Goal: Transaction & Acquisition: Purchase product/service

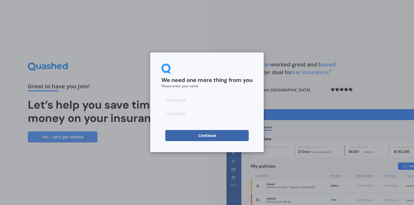
click at [189, 103] on input at bounding box center [206, 100] width 91 height 11
type input "[PERSON_NAME]"
type input "Jones"
click at [184, 135] on button "Continue" at bounding box center [206, 135] width 83 height 11
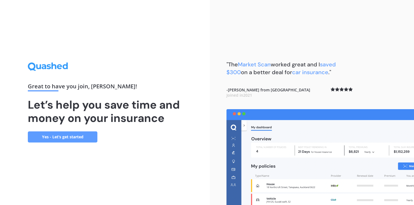
click at [83, 136] on link "Yes - Let’s get started" at bounding box center [62, 136] width 69 height 11
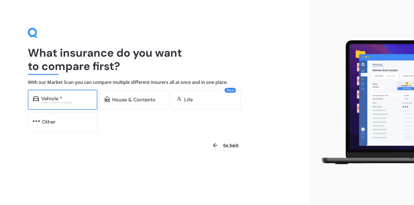
click at [73, 99] on div "Vehicle *" at bounding box center [66, 99] width 51 height 6
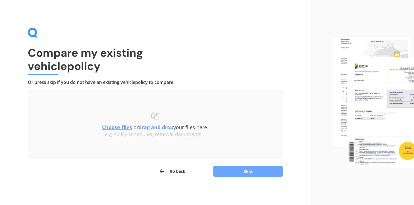
click at [238, 174] on button "Skip" at bounding box center [247, 171] width 69 height 11
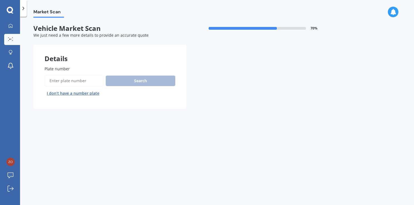
click at [78, 83] on input "Plate number" at bounding box center [73, 81] width 59 height 12
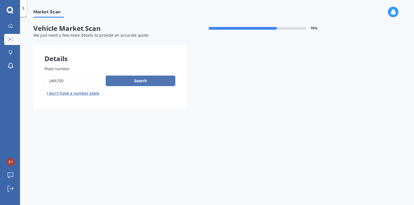
type input "JWA700"
click at [126, 81] on button "Search" at bounding box center [140, 81] width 69 height 11
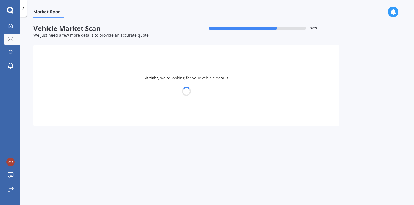
select select "HOLDEN"
select select "CAPTIVA"
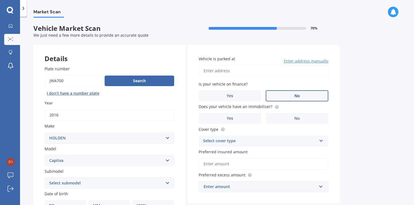
click at [316, 99] on label "No" at bounding box center [296, 95] width 63 height 11
click at [0, 0] on input "No" at bounding box center [0, 0] width 0 height 0
click at [207, 68] on input "Vehicle is parked at" at bounding box center [263, 71] width 130 height 12
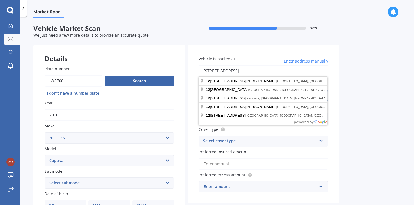
click at [242, 74] on input "[STREET_ADDRESS]" at bounding box center [263, 71] width 130 height 12
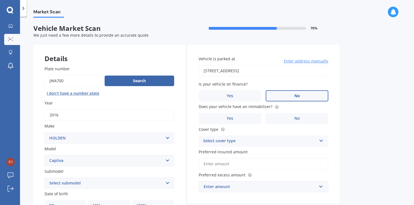
type input "[STREET_ADDRESS]"
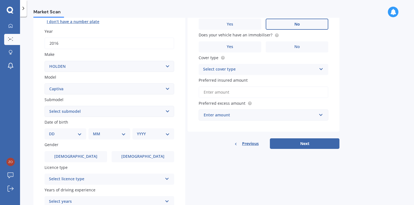
scroll to position [74, 0]
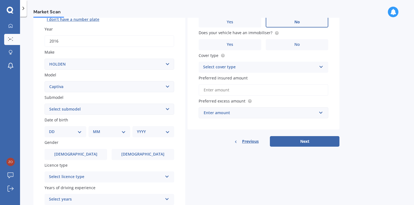
click at [165, 110] on select "Select submodel (All diesel) (All other) (All petrol) 5 2WD 2.4 AT 5 AWD DSL 2.…" at bounding box center [109, 109] width 130 height 11
select select "LTZ"
click at [44, 104] on select "Select submodel (All diesel) (All other) (All petrol) 5 2WD 2.4 AT 5 AWD DSL 2.…" at bounding box center [109, 109] width 130 height 11
click at [77, 130] on select "DD 01 02 03 04 05 06 07 08 09 10 11 12 13 14 15 16 17 18 19 20 21 22 23 24 25 2…" at bounding box center [65, 132] width 33 height 6
select select "25"
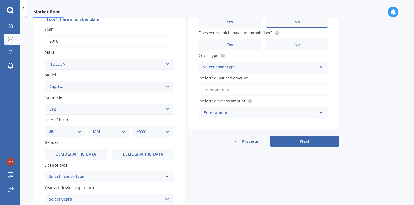
click at [53, 129] on select "DD 01 02 03 04 05 06 07 08 09 10 11 12 13 14 15 16 17 18 19 20 21 22 23 24 25 2…" at bounding box center [65, 132] width 33 height 6
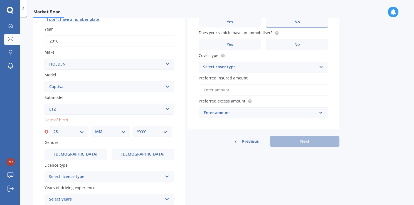
click at [103, 130] on select "MM 01 02 03 04 05 06 07 08 09 10 11 12" at bounding box center [110, 132] width 31 height 6
select select "08"
click at [95, 129] on select "MM 01 02 03 04 05 06 07 08 09 10 11 12" at bounding box center [110, 132] width 31 height 6
click at [147, 131] on select "YYYY 2025 2024 2023 2022 2021 2020 2019 2018 2017 2016 2015 2014 2013 2012 2011…" at bounding box center [152, 132] width 31 height 6
select select "1991"
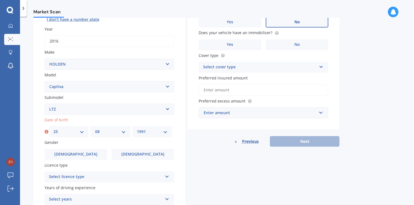
click at [137, 129] on select "YYYY 2025 2024 2023 2022 2021 2020 2019 2018 2017 2016 2015 2014 2013 2012 2011…" at bounding box center [152, 132] width 31 height 6
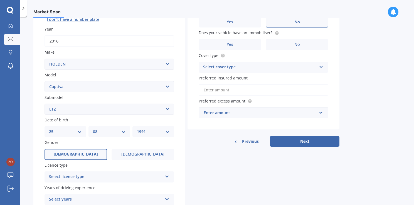
click at [78, 156] on span "[DEMOGRAPHIC_DATA]" at bounding box center [76, 154] width 44 height 5
click at [0, 0] on input "[DEMOGRAPHIC_DATA]" at bounding box center [0, 0] width 0 height 0
click at [107, 176] on div "Select licence type" at bounding box center [105, 177] width 113 height 7
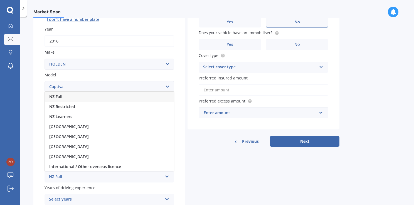
click at [106, 98] on div "NZ Full" at bounding box center [109, 97] width 129 height 10
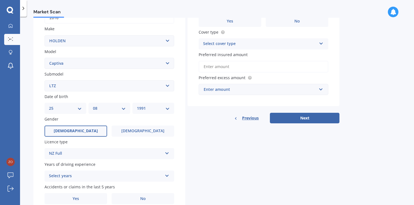
scroll to position [105, 0]
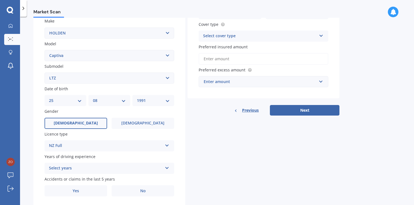
click at [168, 169] on icon at bounding box center [167, 167] width 5 height 4
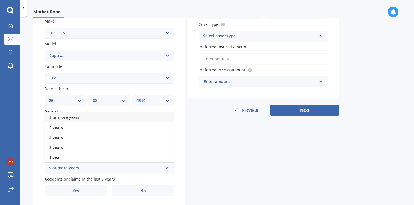
click at [145, 115] on div "5 or more years" at bounding box center [109, 118] width 129 height 10
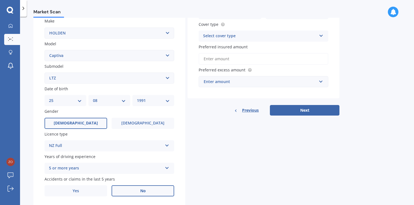
click at [129, 190] on label "No" at bounding box center [142, 190] width 63 height 11
click at [0, 0] on input "No" at bounding box center [0, 0] width 0 height 0
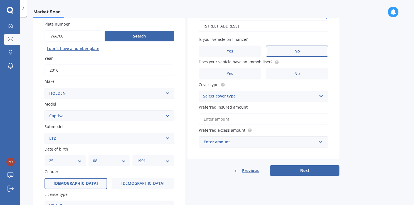
scroll to position [48, 0]
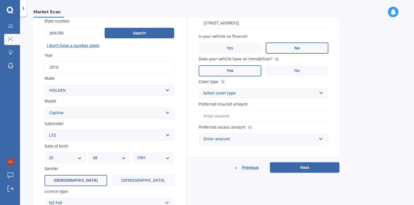
click at [251, 70] on label "Yes" at bounding box center [229, 70] width 63 height 11
click at [0, 0] on input "Yes" at bounding box center [0, 0] width 0 height 0
click at [262, 93] on div "Select cover type" at bounding box center [259, 93] width 113 height 7
click at [249, 104] on div "Comprehensive" at bounding box center [263, 104] width 129 height 10
click at [247, 116] on input "Preferred insured amount" at bounding box center [263, 116] width 130 height 12
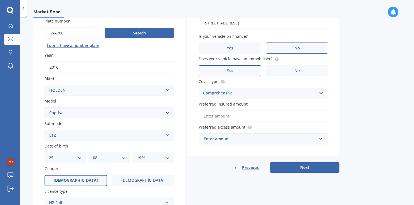
click at [256, 141] on div "Enter amount" at bounding box center [259, 139] width 113 height 6
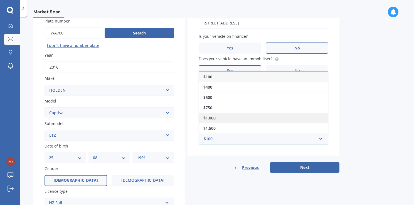
click at [270, 116] on div "$1,000" at bounding box center [263, 118] width 129 height 10
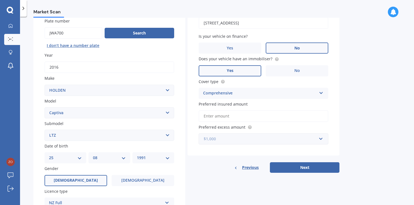
click at [319, 140] on input "text" at bounding box center [261, 139] width 125 height 11
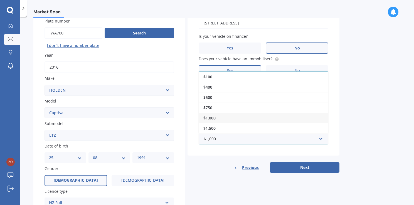
click at [297, 118] on div "$1,000" at bounding box center [263, 118] width 129 height 10
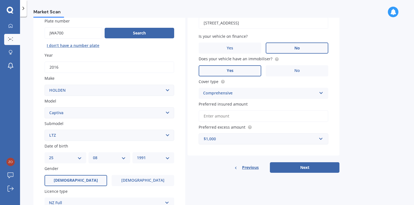
click at [261, 118] on input "Preferred insured amount" at bounding box center [263, 116] width 130 height 12
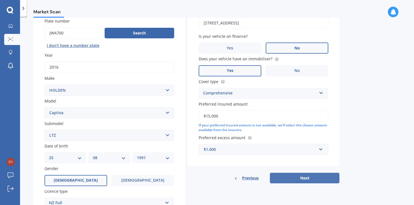
type input "$15,000"
click at [292, 180] on button "Next" at bounding box center [304, 178] width 69 height 11
select select "25"
select select "08"
select select "1991"
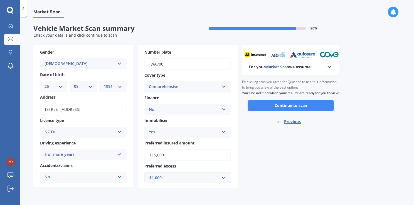
scroll to position [0, 0]
click at [329, 68] on icon at bounding box center [329, 67] width 7 height 7
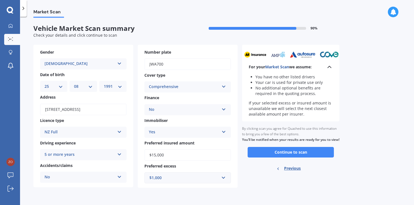
click at [329, 68] on icon at bounding box center [329, 67] width 7 height 7
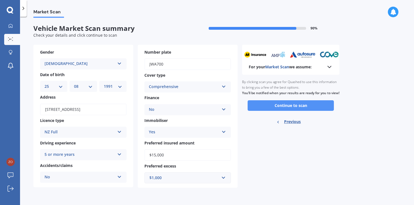
click at [288, 111] on button "Continue to scan" at bounding box center [290, 105] width 86 height 11
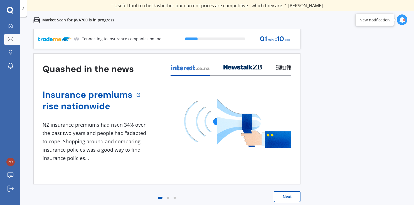
click at [291, 196] on button "Next" at bounding box center [286, 196] width 27 height 11
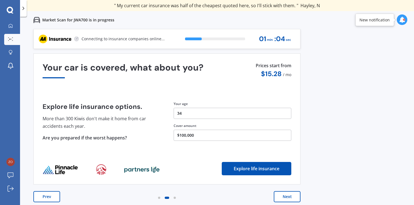
click at [286, 197] on button "Next" at bounding box center [286, 196] width 27 height 11
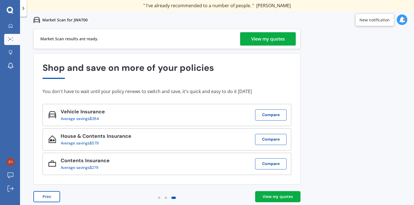
click at [260, 42] on div "View my quotes" at bounding box center [268, 38] width 34 height 13
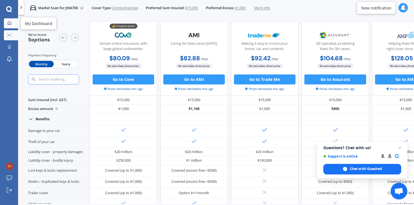
click at [11, 24] on div at bounding box center [10, 23] width 8 height 5
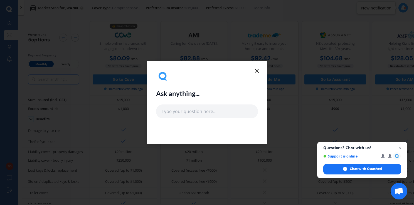
click at [254, 70] on icon at bounding box center [256, 71] width 7 height 7
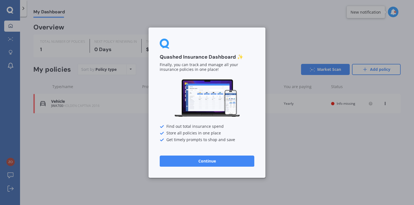
click at [220, 158] on button "Continue" at bounding box center [207, 160] width 95 height 11
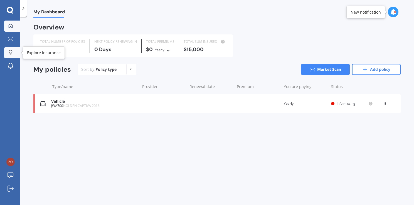
click at [11, 52] on icon at bounding box center [11, 52] width 4 height 5
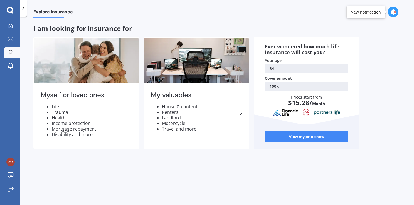
click at [10, 10] on icon at bounding box center [10, 10] width 7 height 7
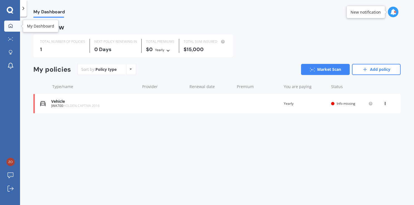
click at [11, 27] on icon at bounding box center [11, 26] width 4 height 4
click at [387, 73] on link "Add policy" at bounding box center [376, 69] width 49 height 11
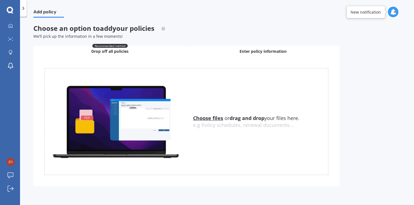
click at [221, 55] on div "Enter policy information" at bounding box center [262, 51] width 153 height 11
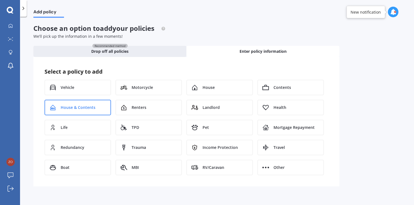
click at [92, 110] on div "House & Contents" at bounding box center [77, 108] width 66 height 16
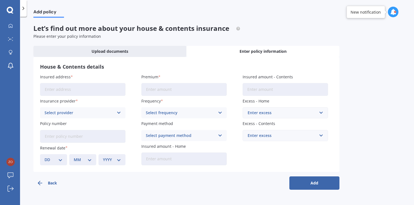
click at [68, 89] on input "Insured address" at bounding box center [82, 89] width 85 height 13
type input "[STREET_ADDRESS]"
click at [78, 111] on div "Select provider" at bounding box center [78, 113] width 69 height 6
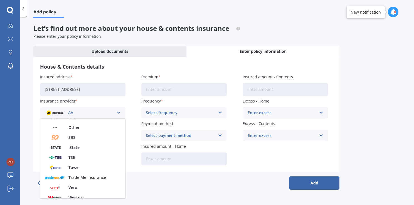
scroll to position [120, 0]
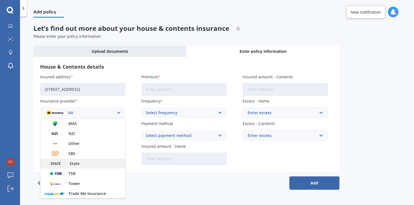
click at [97, 166] on div "State" at bounding box center [82, 164] width 85 height 10
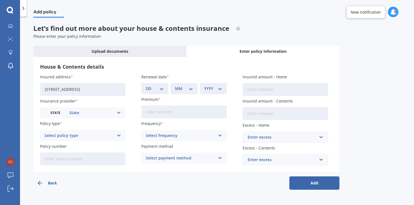
click at [91, 135] on div "Select policy type" at bounding box center [78, 136] width 69 height 6
click at [88, 160] on div "Homepack Comprehensive" at bounding box center [82, 156] width 85 height 10
click at [108, 138] on div "Homepack Comprehensive" at bounding box center [78, 136] width 69 height 6
click at [95, 163] on input "Policy number" at bounding box center [82, 159] width 85 height 13
click at [11, 27] on icon at bounding box center [11, 26] width 4 height 4
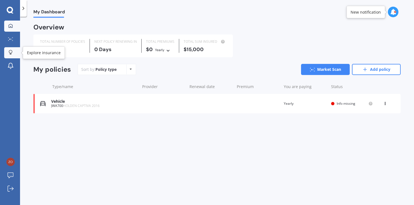
click at [13, 51] on div at bounding box center [10, 52] width 8 height 5
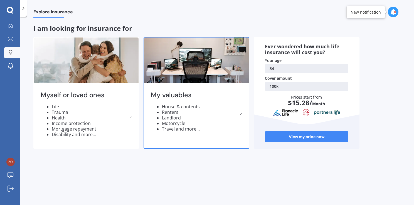
click at [171, 110] on li "Renters" at bounding box center [200, 113] width 76 height 6
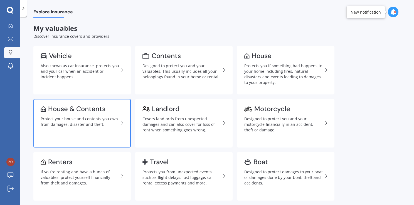
click at [89, 124] on div "Protect your house and contents you own from damages, disaster and theft." at bounding box center [80, 121] width 78 height 11
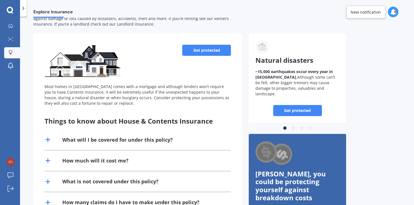
scroll to position [17, 0]
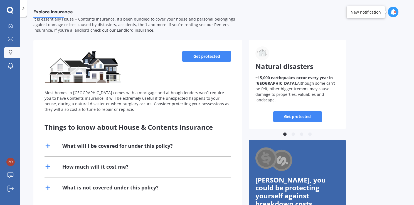
click at [198, 59] on link "Get protected" at bounding box center [206, 56] width 49 height 11
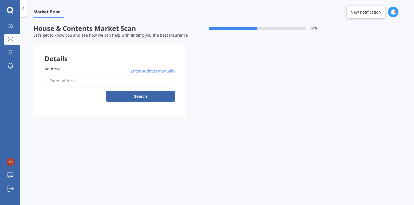
click at [95, 77] on input "Address" at bounding box center [109, 81] width 131 height 12
type input "[STREET_ADDRESS]"
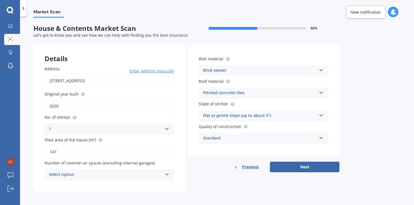
click at [92, 176] on div "Select option" at bounding box center [105, 174] width 113 height 7
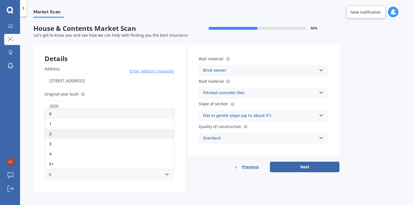
click at [82, 131] on div "2" at bounding box center [109, 134] width 129 height 10
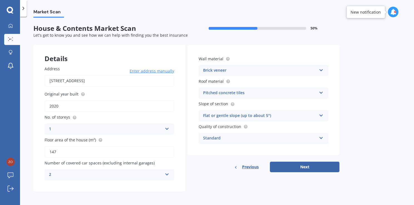
click at [90, 176] on div "2" at bounding box center [105, 174] width 113 height 7
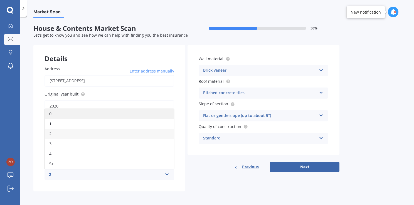
click at [83, 113] on div "0" at bounding box center [109, 114] width 129 height 10
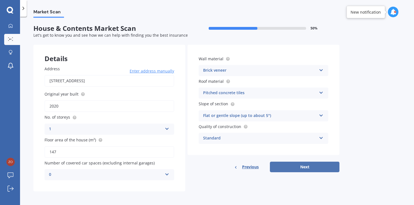
click at [301, 167] on button "Next" at bounding box center [304, 167] width 69 height 11
select select "25"
select select "08"
select select "1991"
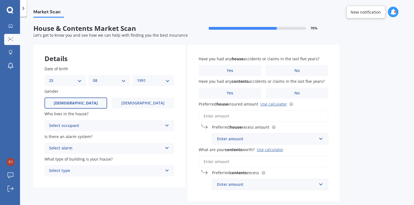
click at [87, 105] on label "[DEMOGRAPHIC_DATA]" at bounding box center [75, 103] width 63 height 11
click at [0, 0] on input "[DEMOGRAPHIC_DATA]" at bounding box center [0, 0] width 0 height 0
click at [73, 81] on select "DD 01 02 03 04 05 06 07 08 09 10 11 12 13 14 15 16 17 18 19 20 21 22 23 24 25 2…" at bounding box center [65, 81] width 33 height 6
click at [75, 125] on div "Select occupant" at bounding box center [105, 126] width 113 height 7
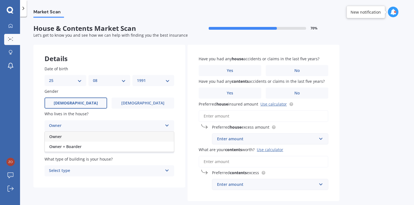
click at [72, 140] on div "Owner" at bounding box center [109, 137] width 129 height 10
click at [75, 148] on div "Select alarm" at bounding box center [105, 148] width 113 height 7
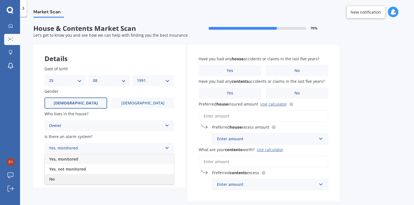
click at [66, 181] on div "No" at bounding box center [109, 179] width 129 height 10
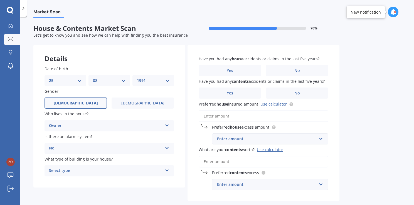
click at [69, 170] on div "Select type" at bounding box center [105, 171] width 113 height 7
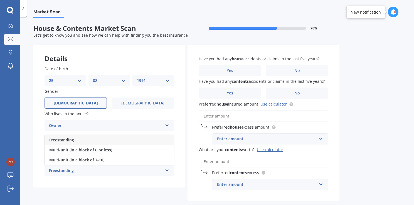
click at [75, 141] on div "Freestanding" at bounding box center [109, 140] width 129 height 10
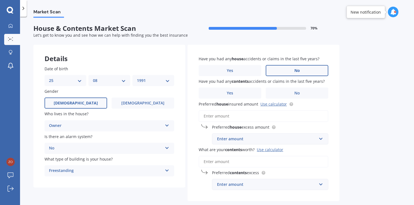
click at [273, 72] on label "No" at bounding box center [296, 70] width 63 height 11
click at [0, 0] on input "No" at bounding box center [0, 0] width 0 height 0
click at [238, 69] on label "Yes" at bounding box center [229, 70] width 63 height 11
click at [0, 0] on input "Yes" at bounding box center [0, 0] width 0 height 0
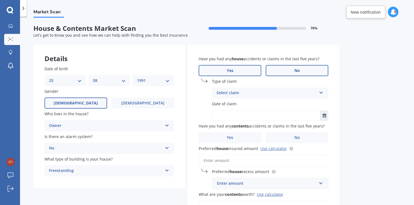
click at [274, 73] on label "No" at bounding box center [296, 70] width 63 height 11
click at [0, 0] on input "No" at bounding box center [0, 0] width 0 height 0
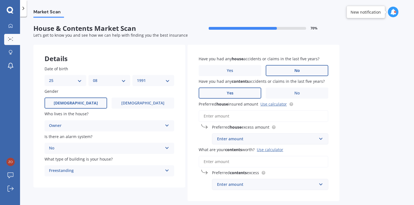
click at [230, 95] on span "Yes" at bounding box center [230, 93] width 7 height 5
click at [0, 0] on input "Yes" at bounding box center [0, 0] width 0 height 0
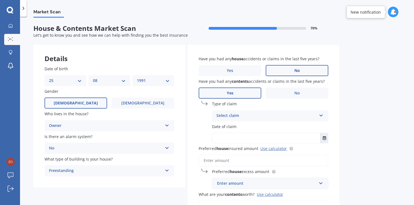
click at [231, 113] on div "Select claim" at bounding box center [266, 116] width 100 height 7
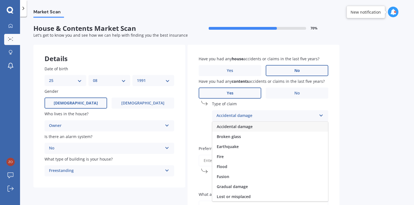
click at [231, 130] on div "Accidental damage" at bounding box center [270, 127] width 116 height 10
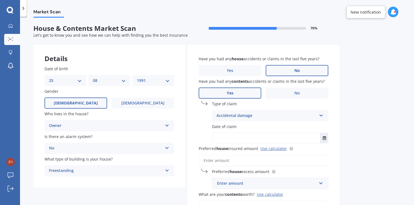
click at [227, 137] on input "text" at bounding box center [266, 138] width 108 height 10
type input "20"
click at [324, 138] on icon "Select date" at bounding box center [323, 138] width 3 height 4
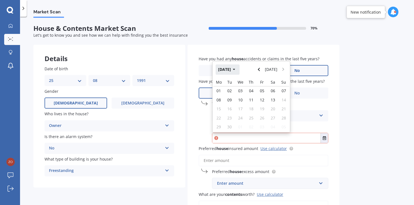
click at [235, 69] on button "[DATE]" at bounding box center [227, 69] width 24 height 10
click at [232, 70] on button "2025" at bounding box center [225, 69] width 20 height 10
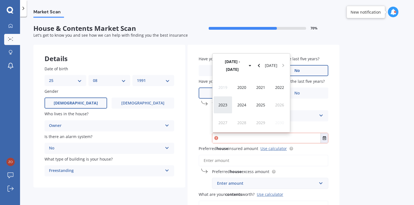
click at [221, 109] on div "2023" at bounding box center [222, 105] width 19 height 18
click at [226, 107] on span "May" at bounding box center [223, 104] width 8 height 5
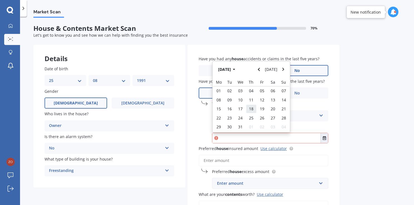
click at [250, 112] on div "18" at bounding box center [251, 109] width 11 height 9
type input "[DATE]"
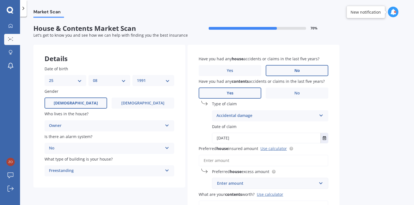
click at [259, 164] on input "Preferred house insured amount Use calculator" at bounding box center [263, 161] width 130 height 12
click at [269, 150] on link "Use calculator" at bounding box center [273, 148] width 26 height 5
click at [230, 160] on input "Preferred house insured amount Use calculator" at bounding box center [263, 161] width 130 height 12
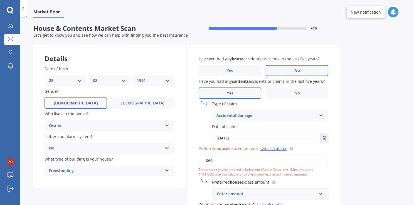
type input "$6"
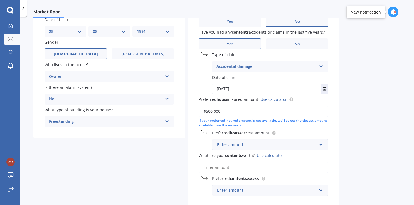
scroll to position [50, 0]
type input "$500,000"
click at [322, 145] on input "text" at bounding box center [267, 144] width 111 height 11
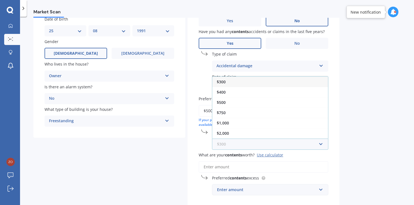
scroll to position [9, 0]
click at [314, 135] on div "$2,500" at bounding box center [270, 134] width 116 height 10
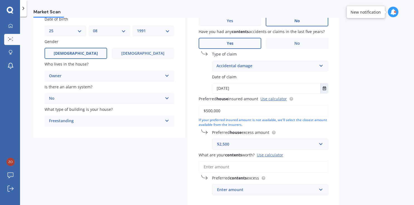
click at [279, 168] on input "What are your contents worth? Use calculator" at bounding box center [263, 167] width 130 height 12
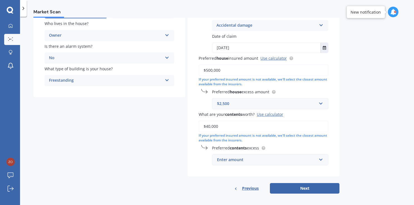
scroll to position [93, 0]
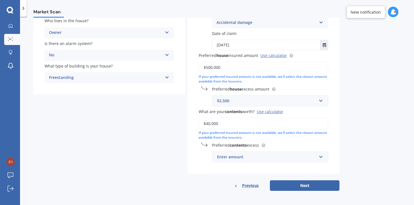
type input "$40,000"
click at [310, 157] on div "Enter amount" at bounding box center [267, 157] width 100 height 6
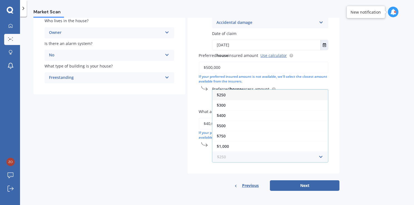
scroll to position [9, 0]
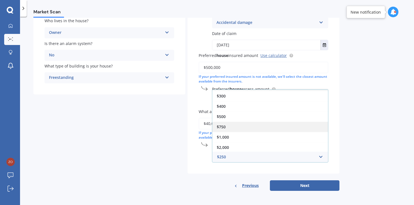
click at [300, 128] on div "$750" at bounding box center [270, 127] width 116 height 10
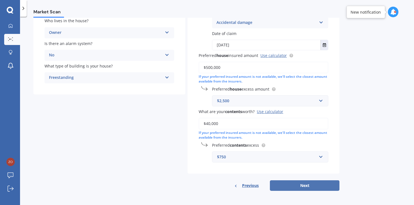
click at [307, 188] on button "Next" at bounding box center [304, 185] width 69 height 11
select select "25"
select select "08"
select select "1991"
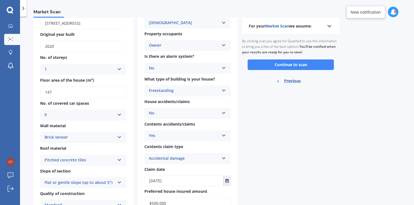
scroll to position [0, 0]
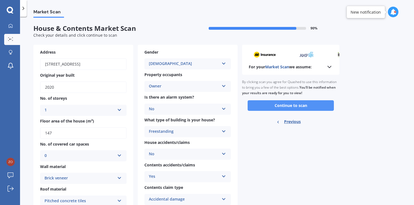
click at [291, 106] on button "Continue to scan" at bounding box center [290, 105] width 86 height 11
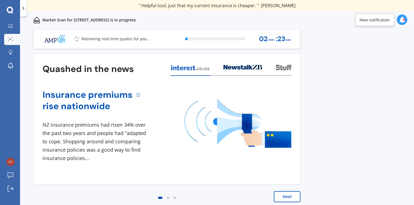
click at [285, 194] on button "Next" at bounding box center [286, 196] width 27 height 11
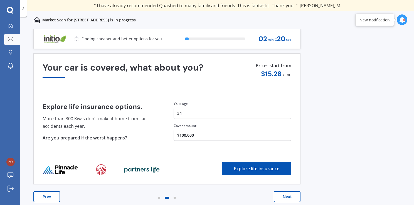
click at [285, 194] on button "Next" at bounding box center [286, 196] width 27 height 11
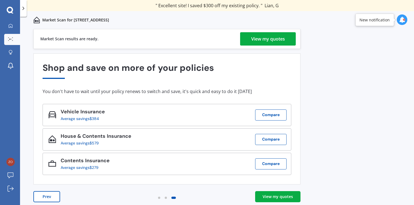
click at [266, 196] on div "View my quotes" at bounding box center [277, 197] width 30 height 6
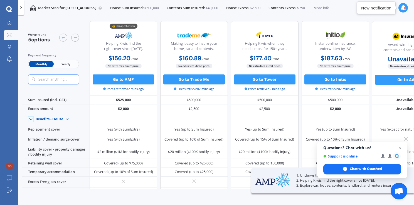
scroll to position [0, 31]
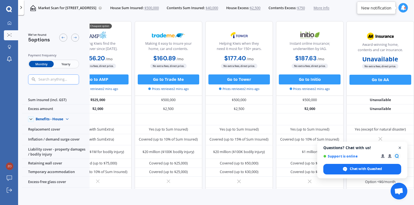
click at [399, 149] on span "Close chat" at bounding box center [399, 148] width 7 height 7
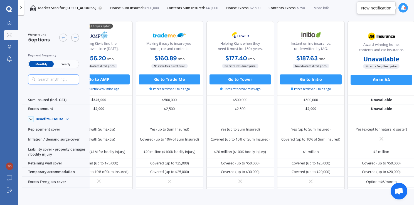
scroll to position [0, 0]
